Goal: Information Seeking & Learning: Learn about a topic

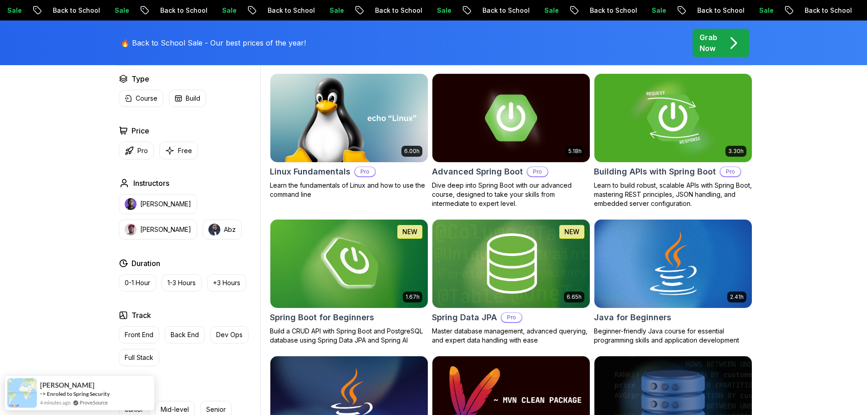
scroll to position [91, 0]
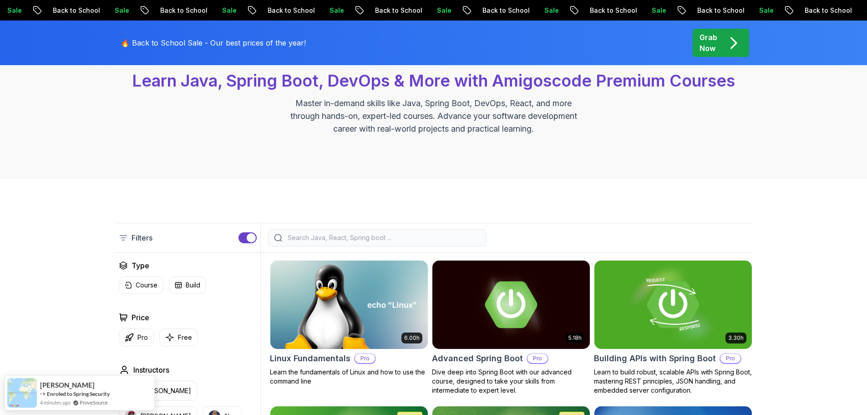
click at [302, 233] on input "search" at bounding box center [383, 237] width 195 height 9
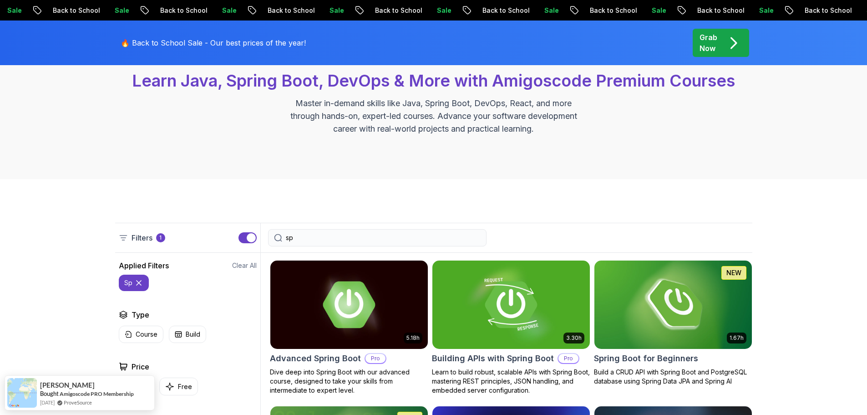
type input "s"
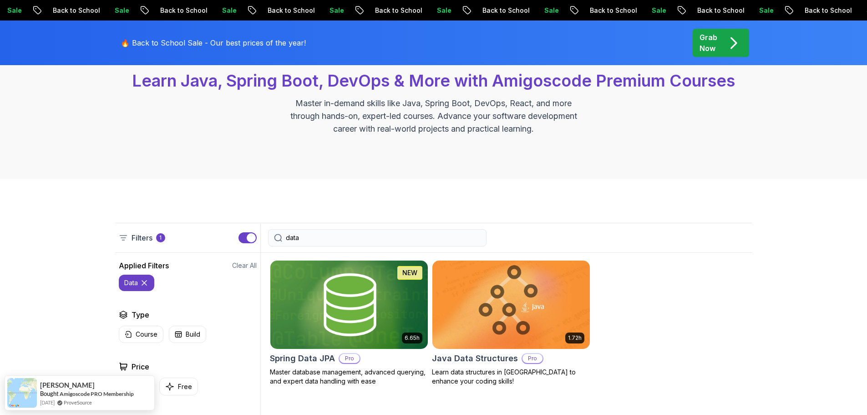
type input "data"
click at [396, 313] on img at bounding box center [348, 304] width 165 height 92
